Goal: Task Accomplishment & Management: Complete application form

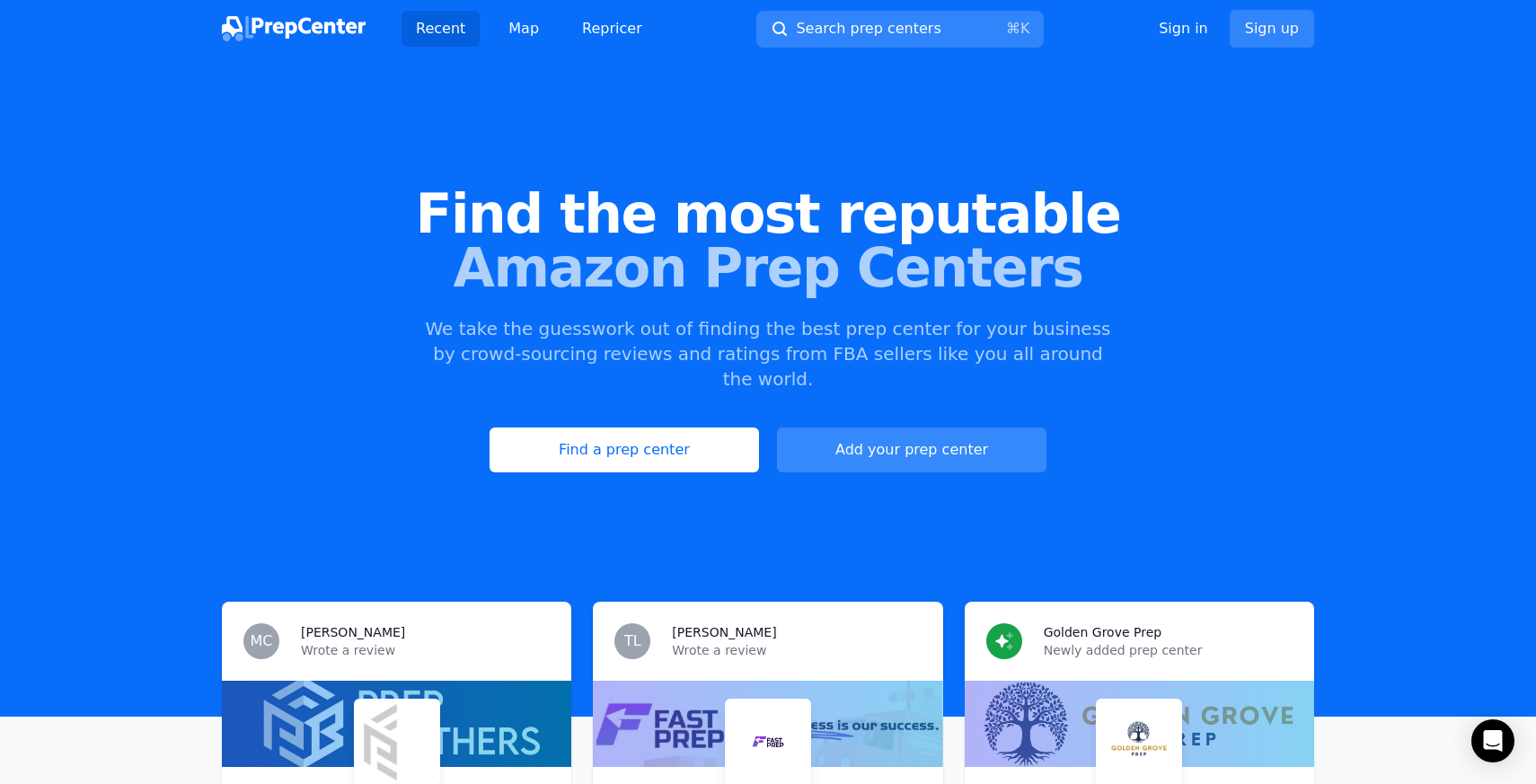
click at [914, 431] on link "Add your prep center" at bounding box center [911, 449] width 269 height 45
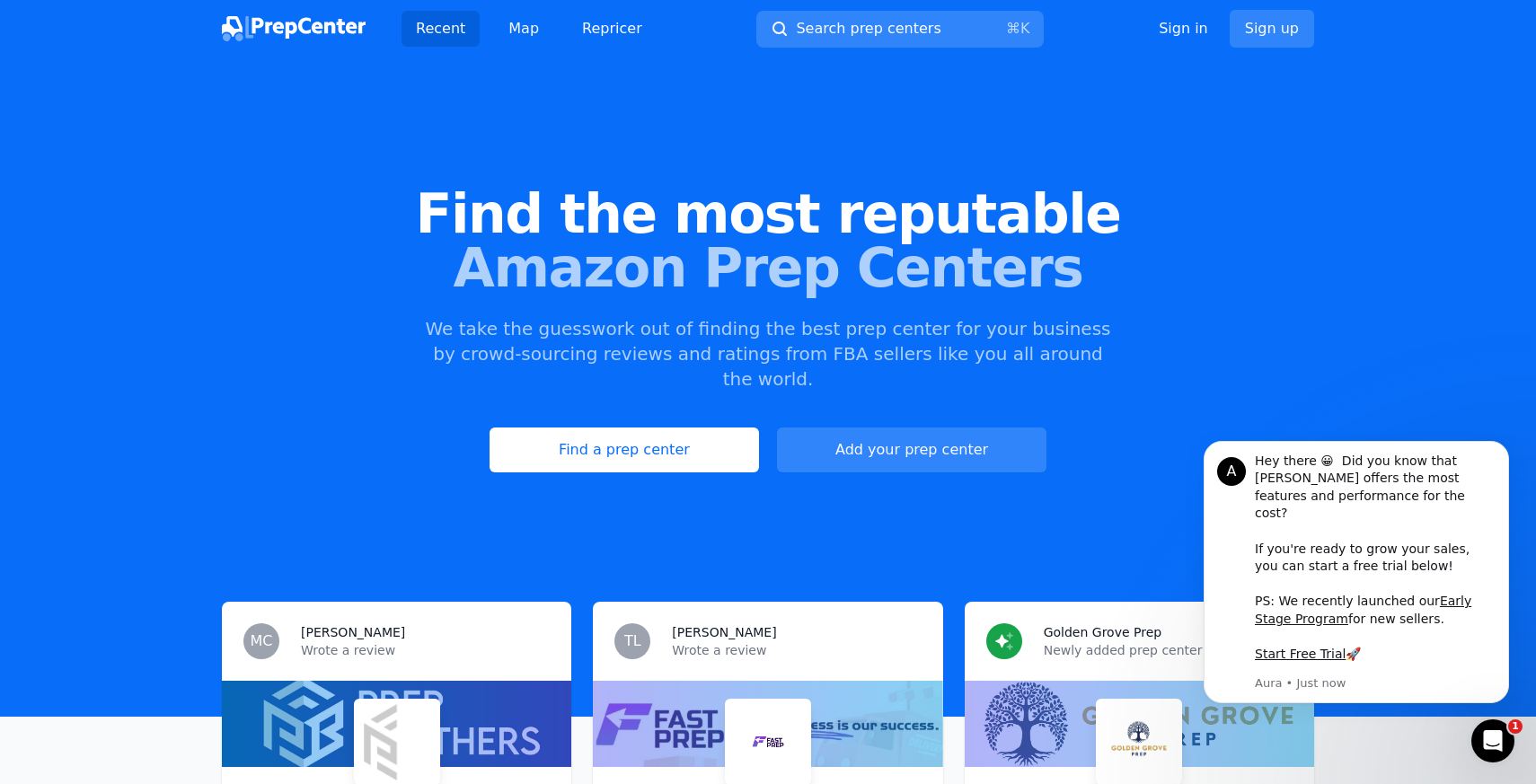
scroll to position [202, 0]
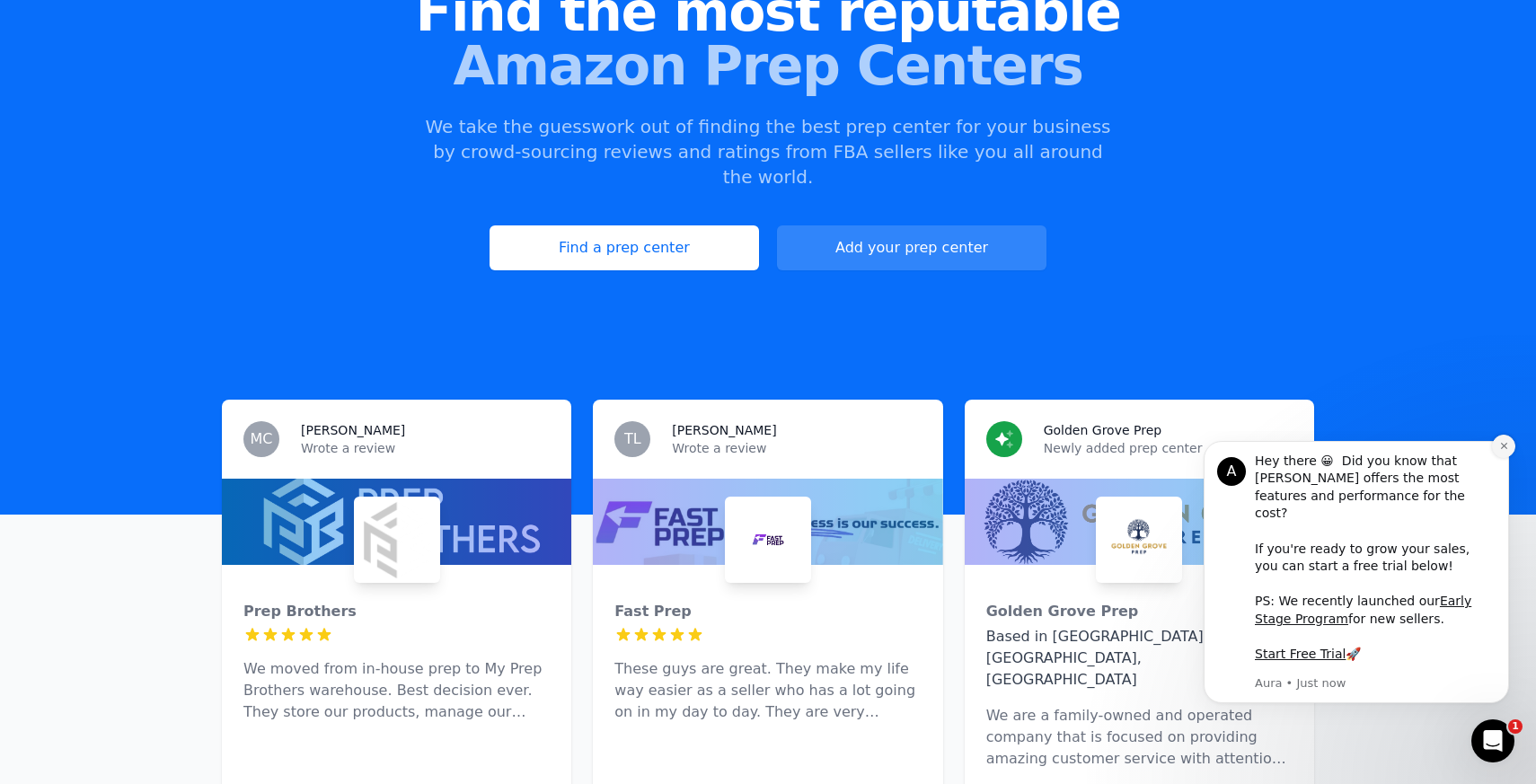
click at [1504, 450] on icon "Dismiss notification" at bounding box center [1504, 445] width 10 height 10
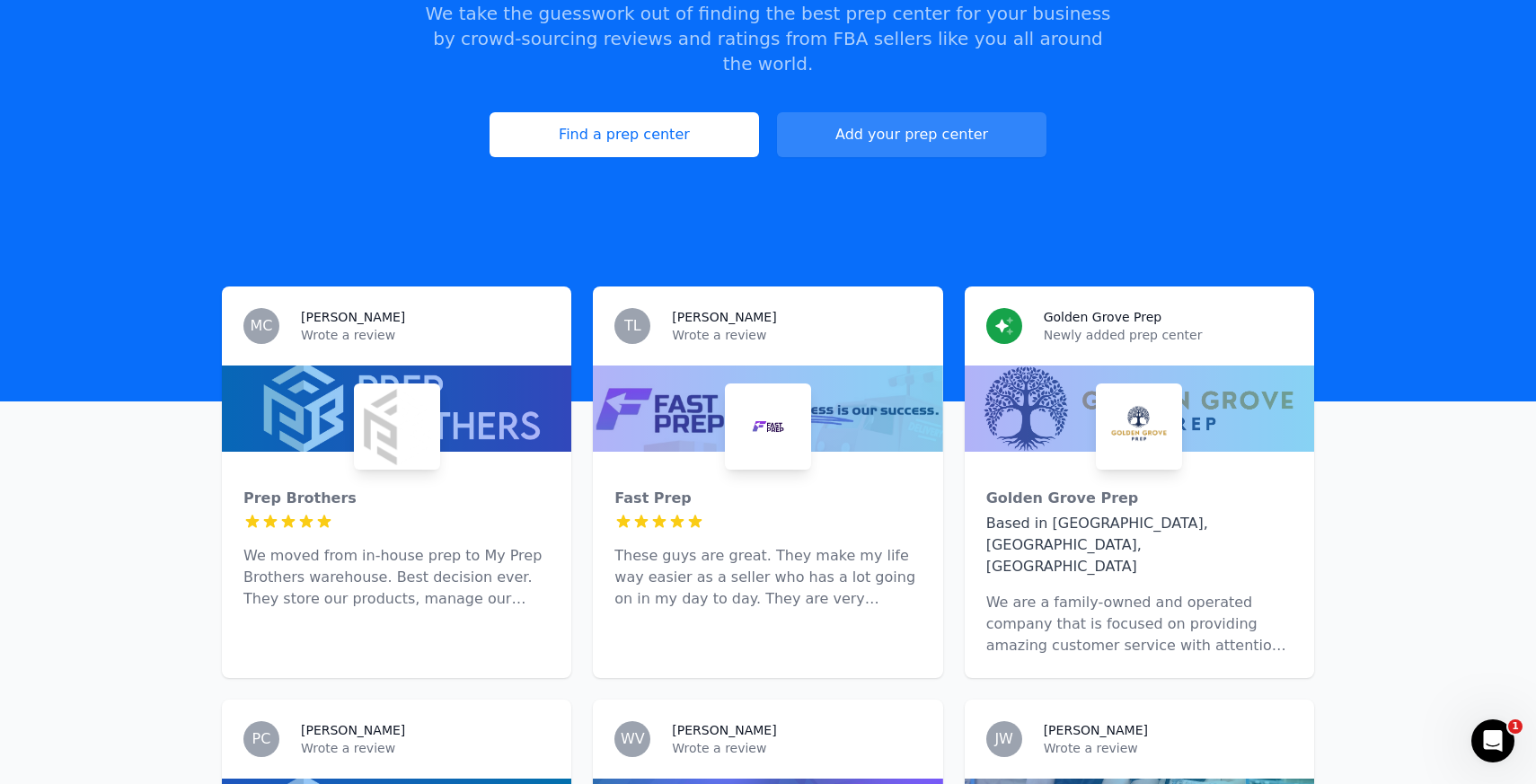
scroll to position [0, 0]
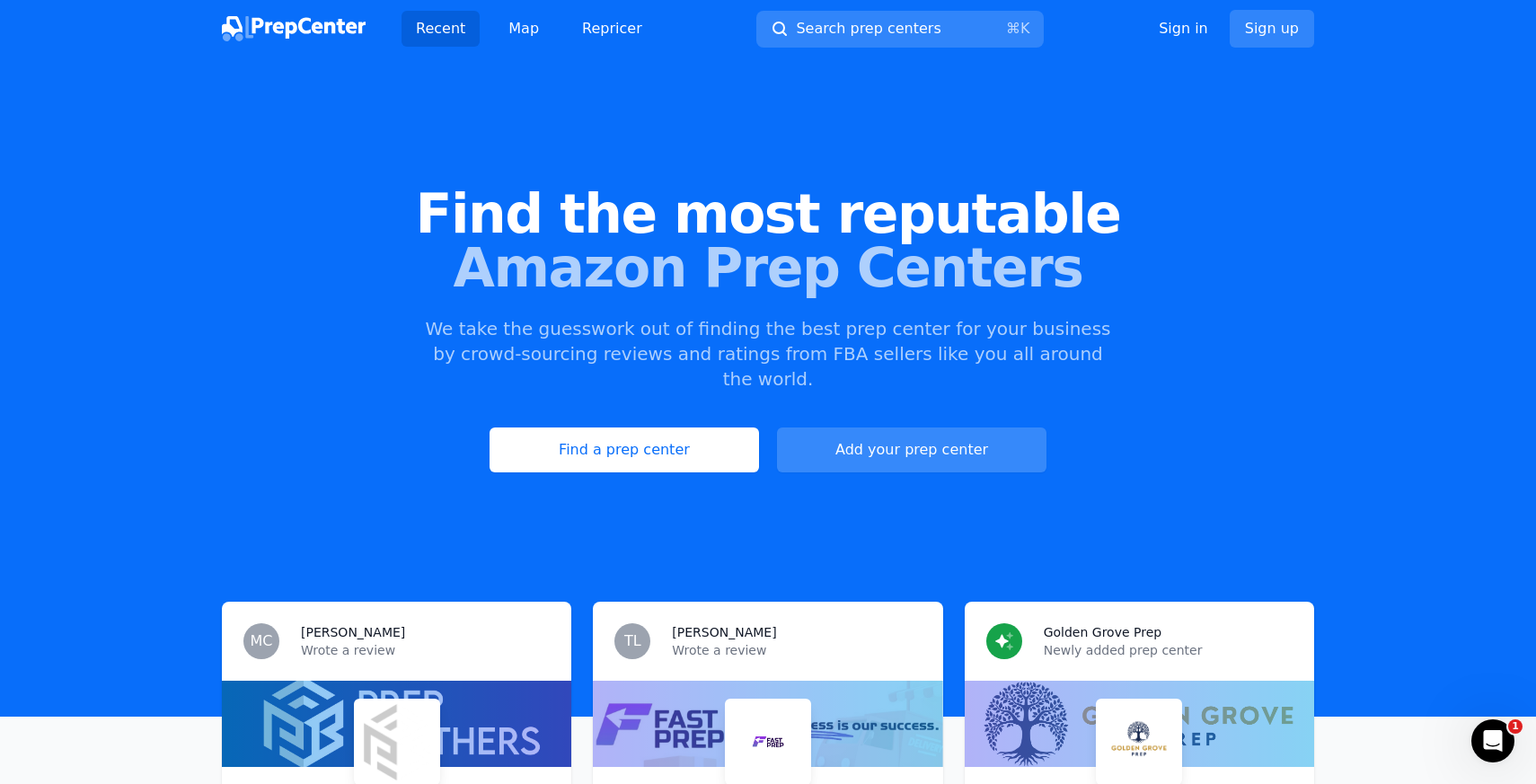
click at [877, 432] on link "Add your prep center" at bounding box center [911, 449] width 269 height 45
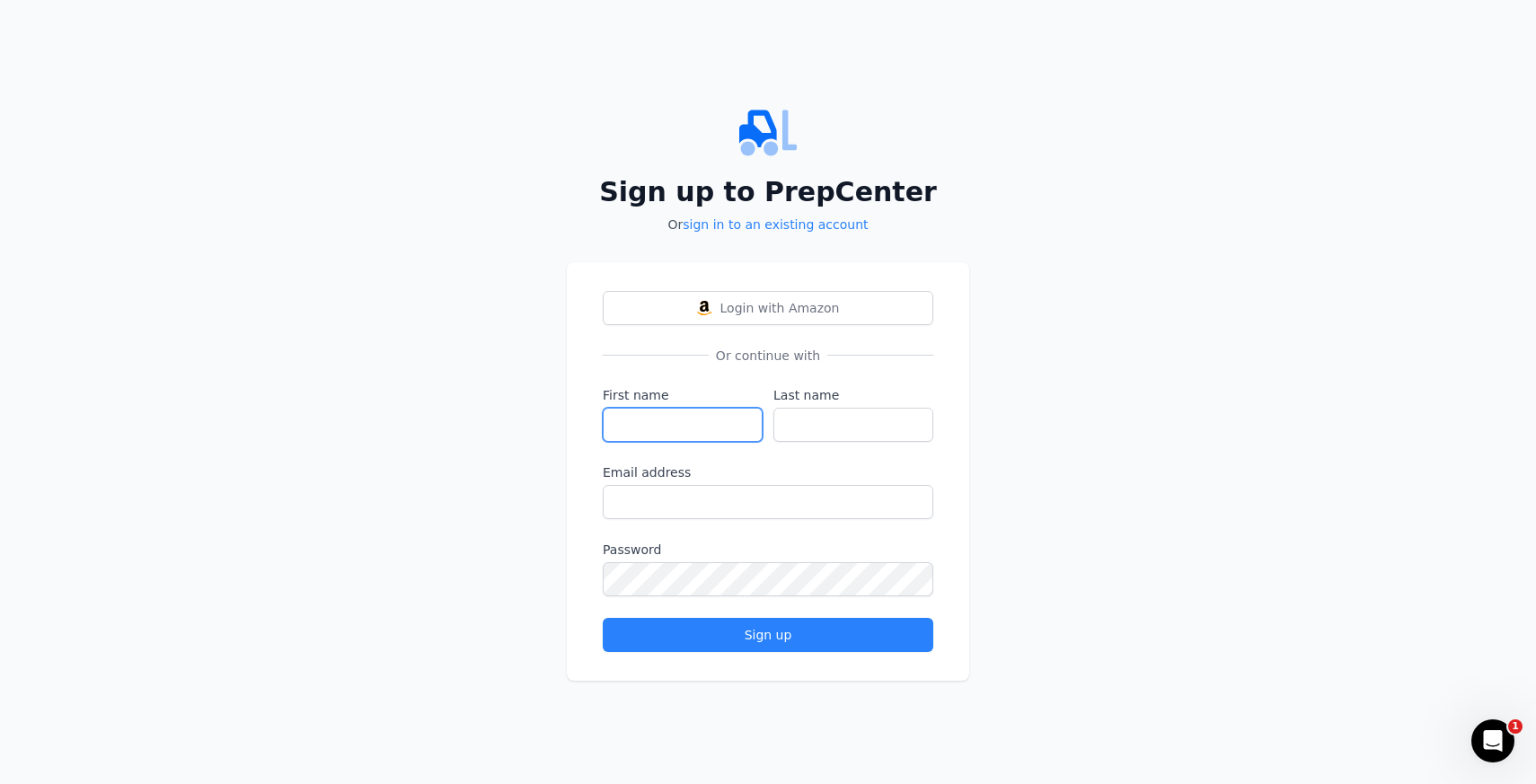
click at [664, 427] on input "First name" at bounding box center [682, 424] width 160 height 34
click at [1116, 409] on div "Sign up to PrepCenter Or sign in to an existing account Login with Amazon Or co…" at bounding box center [768, 392] width 1536 height 784
